Goal: Task Accomplishment & Management: Complete application form

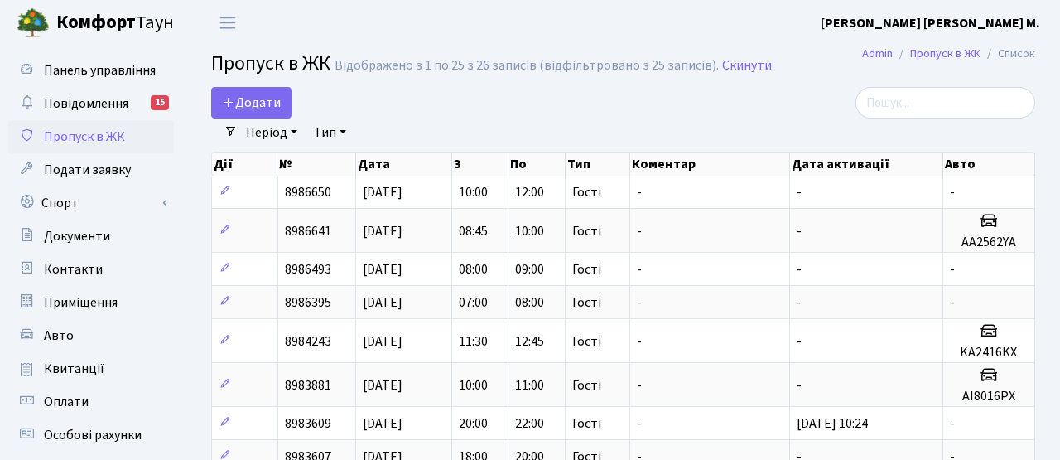
select select "25"
click at [266, 103] on span "Додати" at bounding box center [251, 103] width 59 height 18
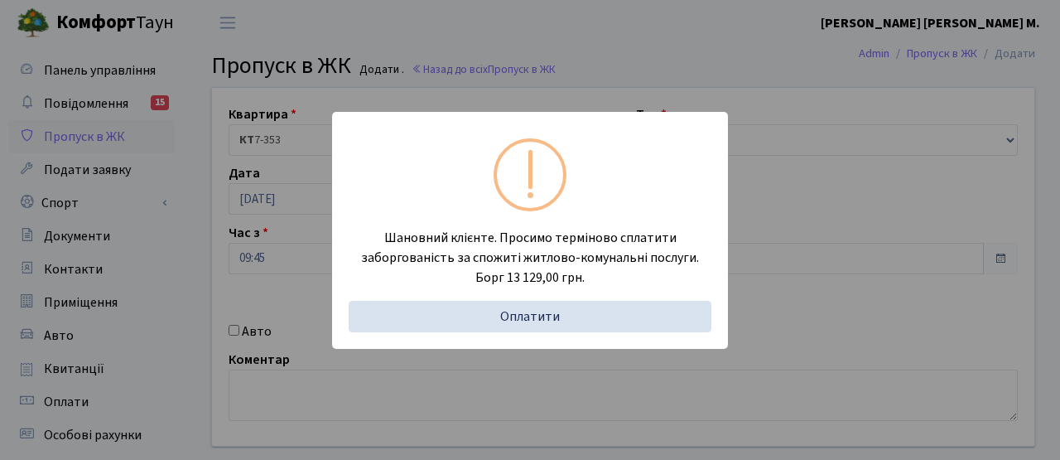
click at [234, 334] on div "Шановний клієнте. Просимо терміново сплатити заборгованість за спожиті житлово-…" at bounding box center [530, 230] width 1060 height 460
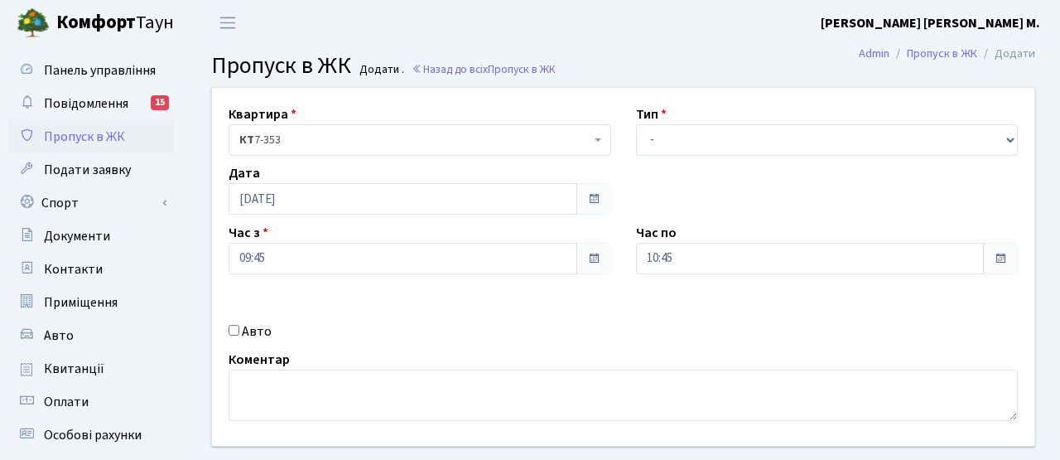
click at [234, 334] on input "Авто" at bounding box center [234, 330] width 11 height 11
checkbox input "true"
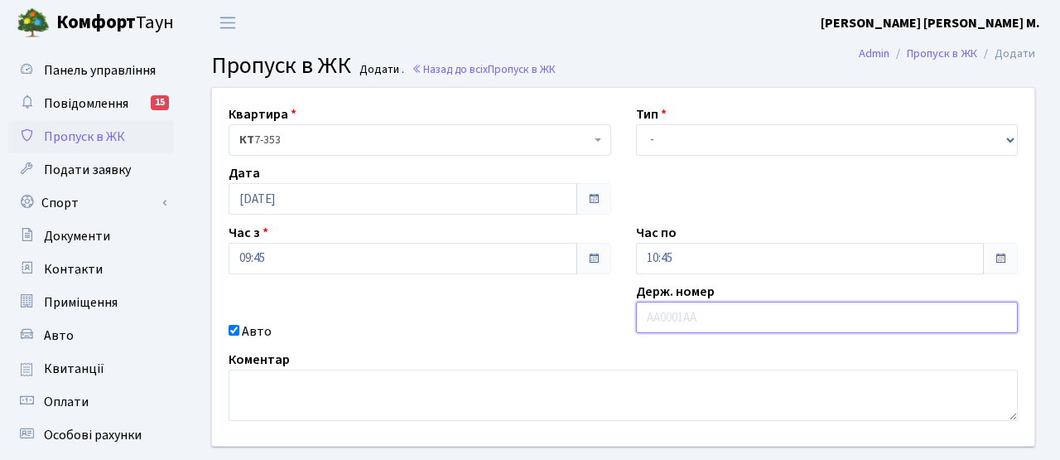
paste input "97887840"
type input "97887840"
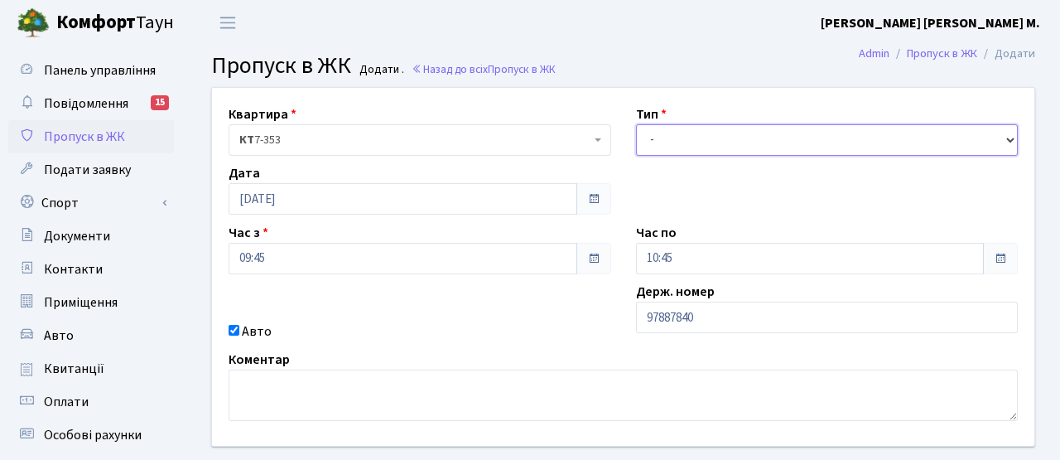
click at [734, 136] on select "- Доставка Таксі Гості Сервіс" at bounding box center [827, 139] width 383 height 31
select select "3"
click at [636, 124] on select "- Доставка Таксі Гості Сервіс" at bounding box center [827, 139] width 383 height 31
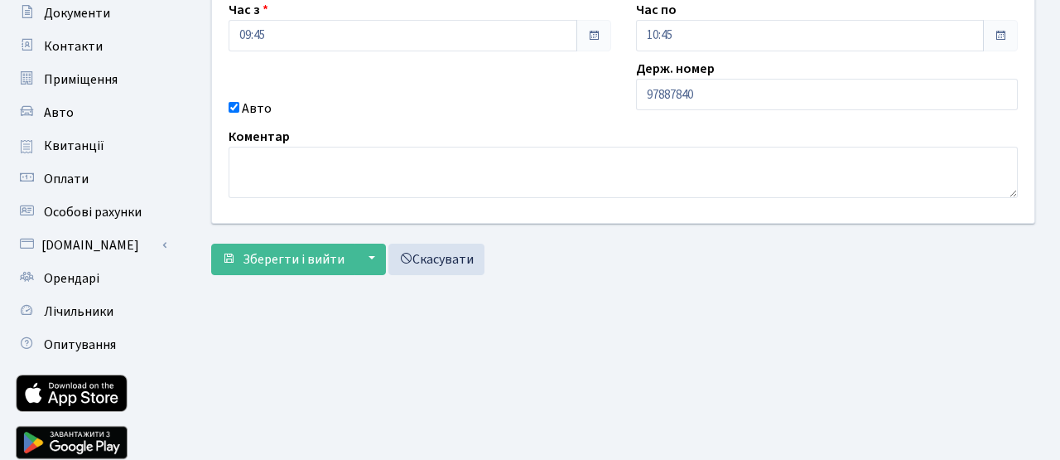
scroll to position [286, 0]
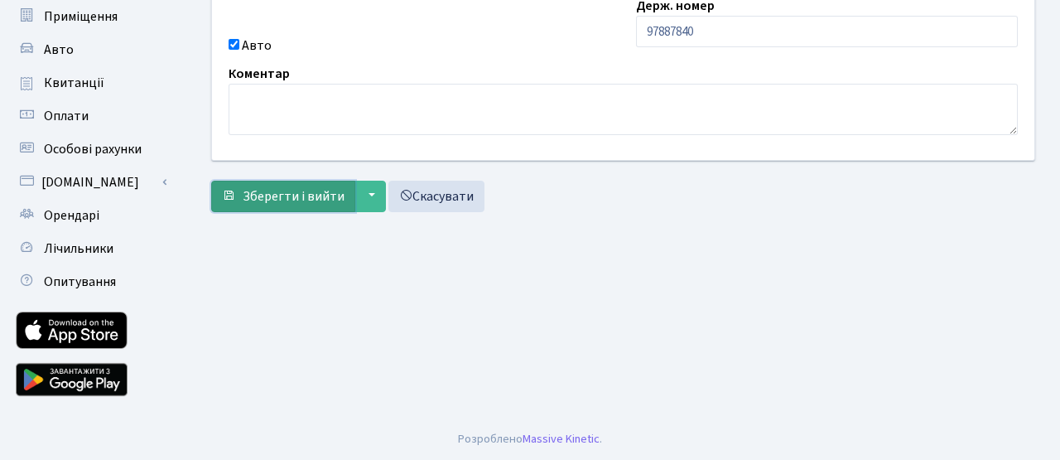
click at [295, 205] on span "Зберегти і вийти" at bounding box center [294, 196] width 102 height 18
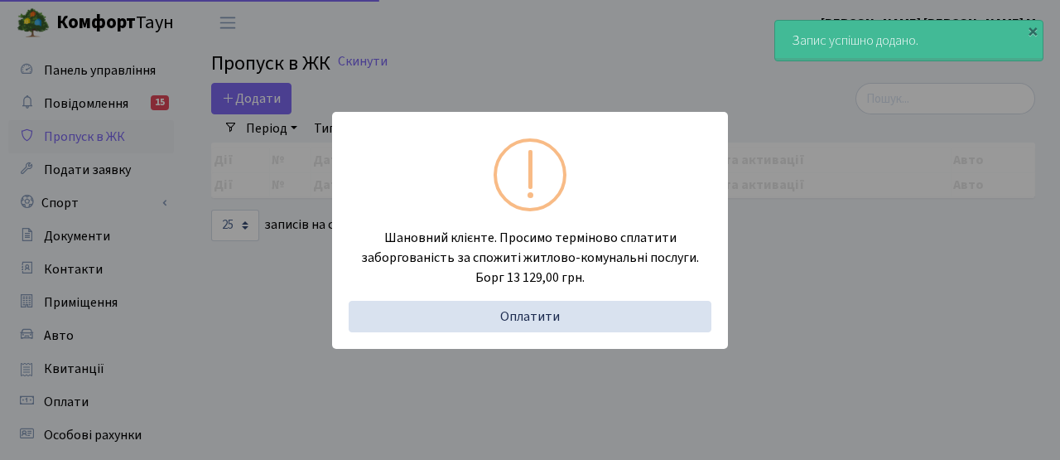
select select "25"
